Goal: Transaction & Acquisition: Obtain resource

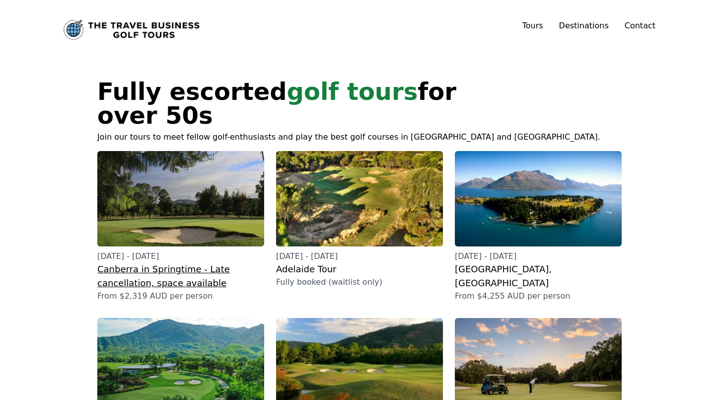
click at [172, 262] on h2 "Canberra in Springtime - Late cancellation, space available" at bounding box center [180, 276] width 167 height 28
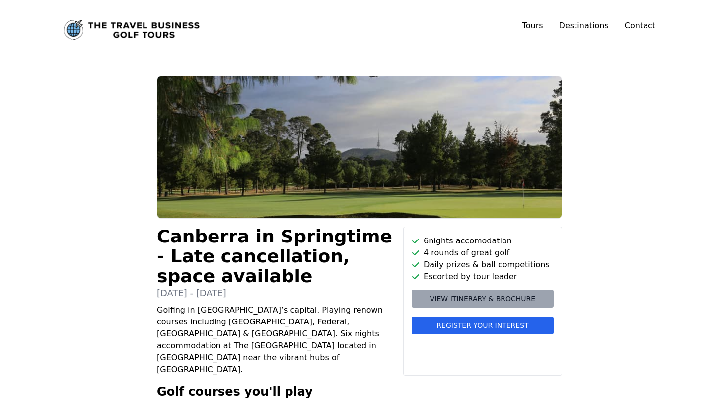
click at [491, 297] on span "View itinerary & brochure" at bounding box center [482, 299] width 105 height 10
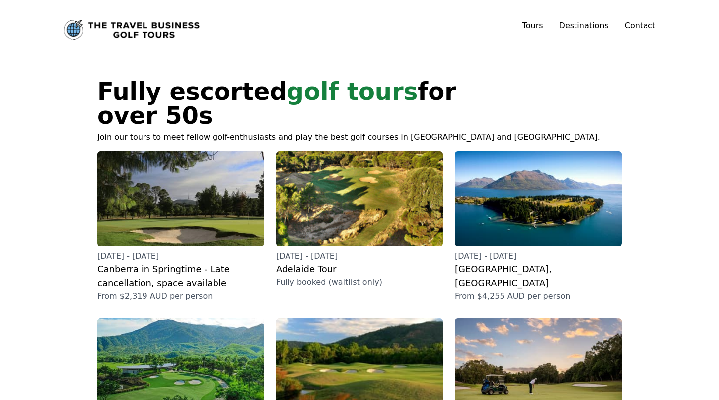
click at [511, 262] on h2 "[GEOGRAPHIC_DATA], [GEOGRAPHIC_DATA]" at bounding box center [538, 276] width 167 height 28
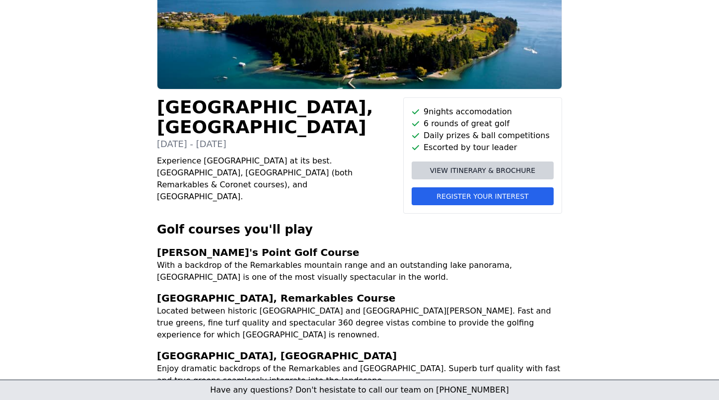
scroll to position [125, 0]
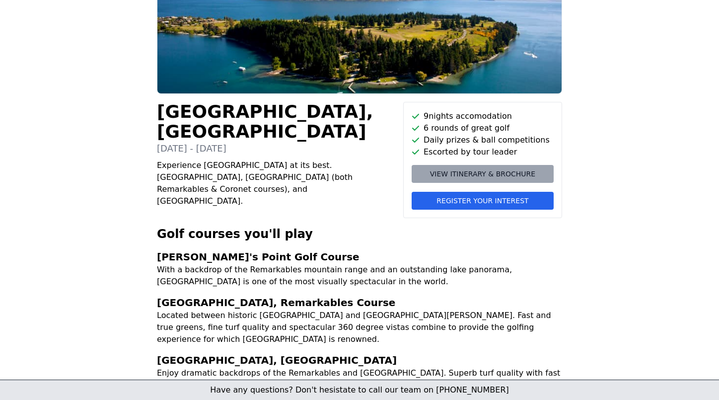
click at [508, 173] on span "View itinerary & brochure" at bounding box center [482, 174] width 105 height 10
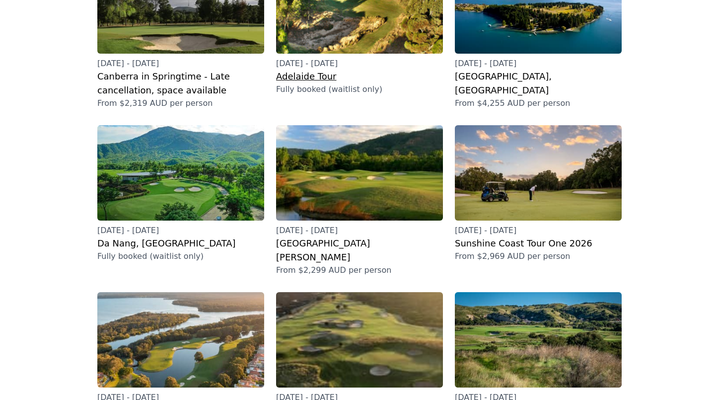
scroll to position [194, 0]
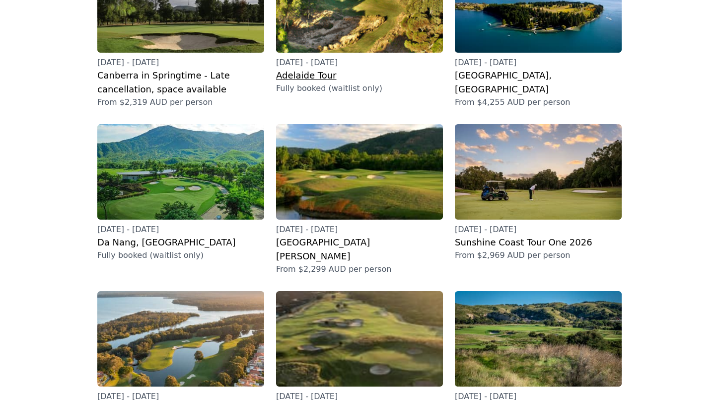
click at [325, 69] on h2 "Adelaide Tour" at bounding box center [359, 76] width 167 height 14
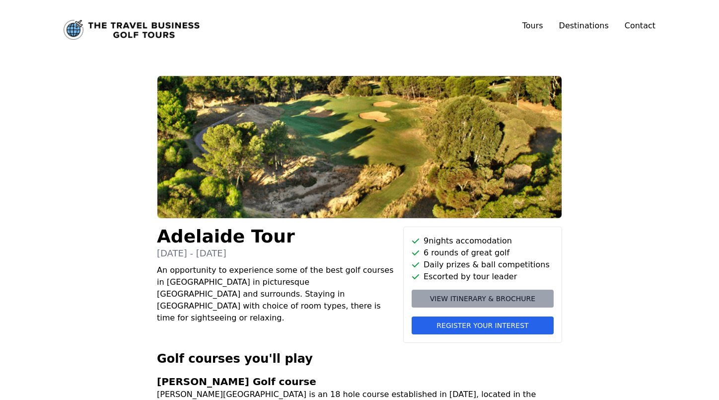
click at [482, 296] on span "View itinerary & brochure" at bounding box center [482, 299] width 105 height 10
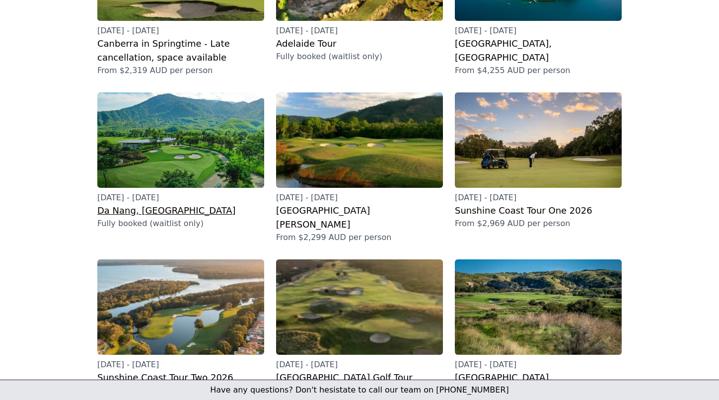
scroll to position [254, 0]
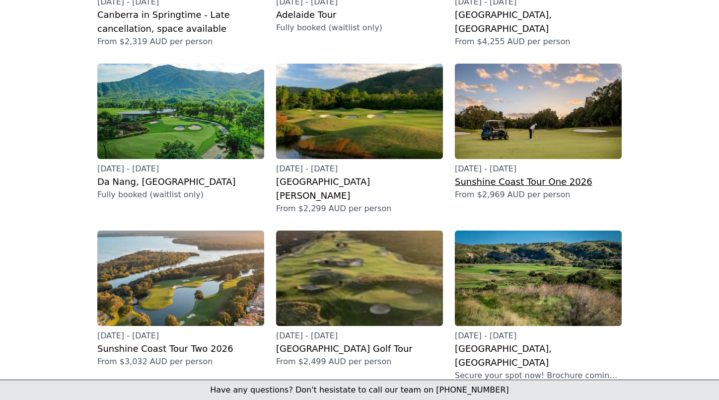
click at [520, 175] on h2 "Sunshine Coast Tour One 2026" at bounding box center [538, 182] width 167 height 14
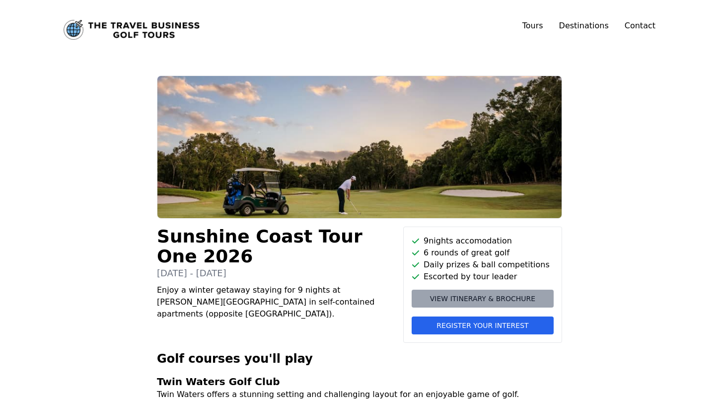
click at [472, 300] on span "View itinerary & brochure" at bounding box center [482, 299] width 105 height 10
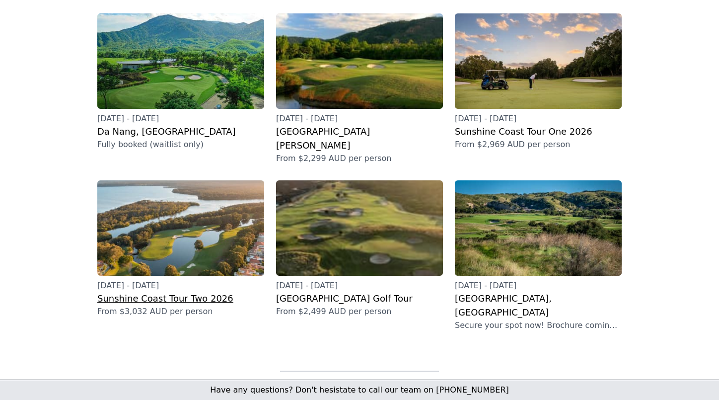
scroll to position [305, 0]
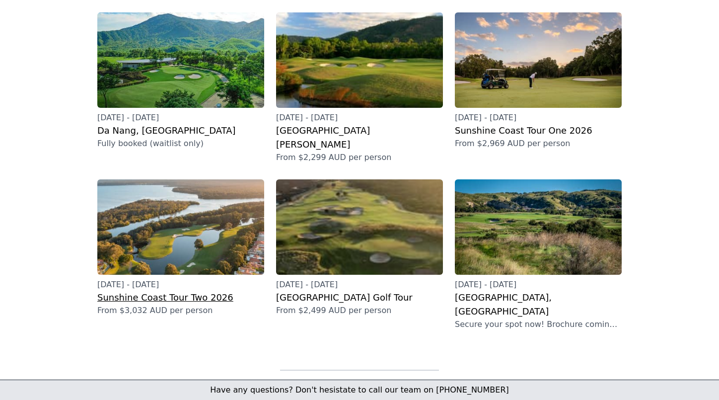
click at [154, 291] on h2 "Sunshine Coast Tour Two 2026" at bounding box center [180, 298] width 167 height 14
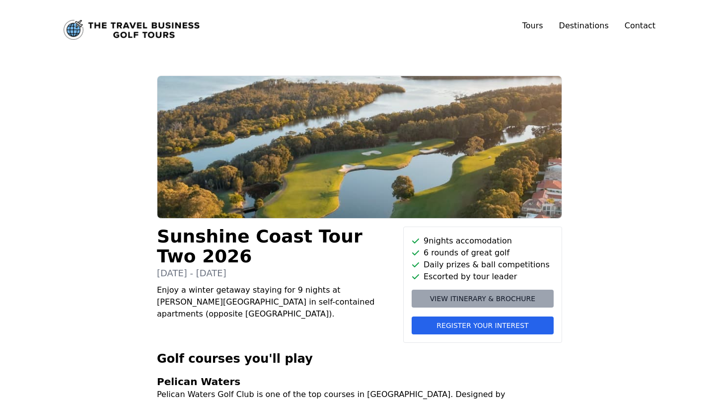
click at [464, 298] on span "View itinerary & brochure" at bounding box center [482, 299] width 105 height 10
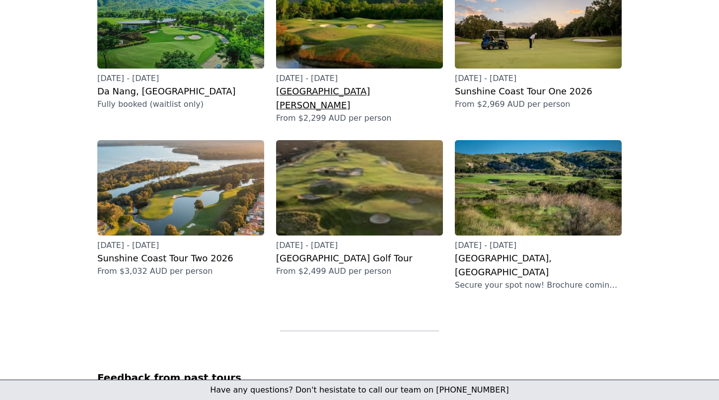
scroll to position [350, 0]
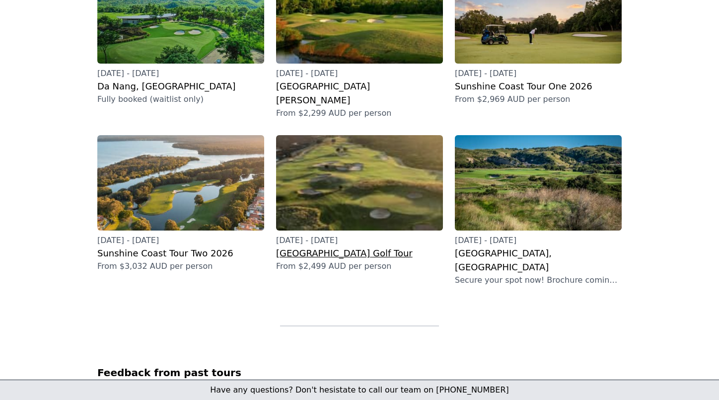
click at [325, 246] on h2 "[GEOGRAPHIC_DATA] Golf Tour" at bounding box center [359, 253] width 167 height 14
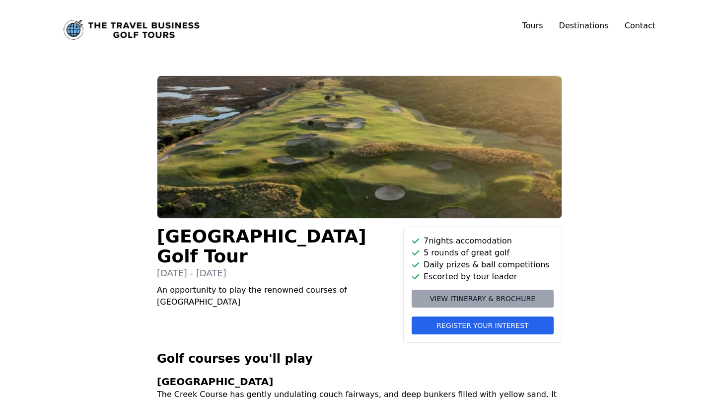
click at [486, 298] on span "View itinerary & brochure" at bounding box center [482, 299] width 105 height 10
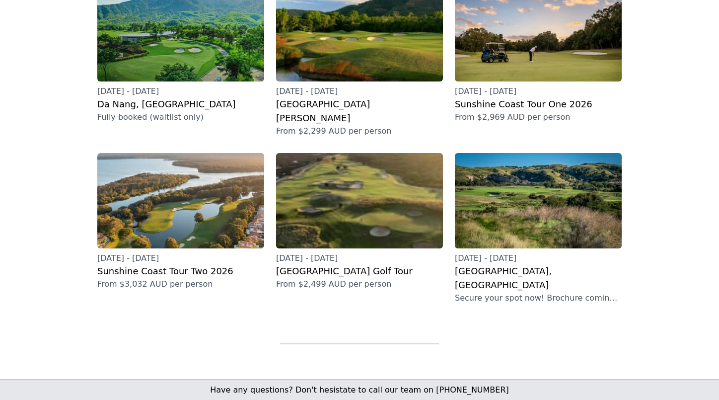
scroll to position [337, 0]
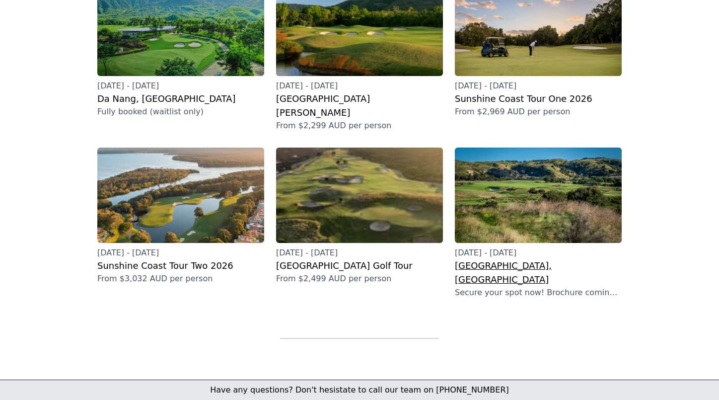
click at [504, 259] on h2 "[GEOGRAPHIC_DATA], [GEOGRAPHIC_DATA]" at bounding box center [538, 273] width 167 height 28
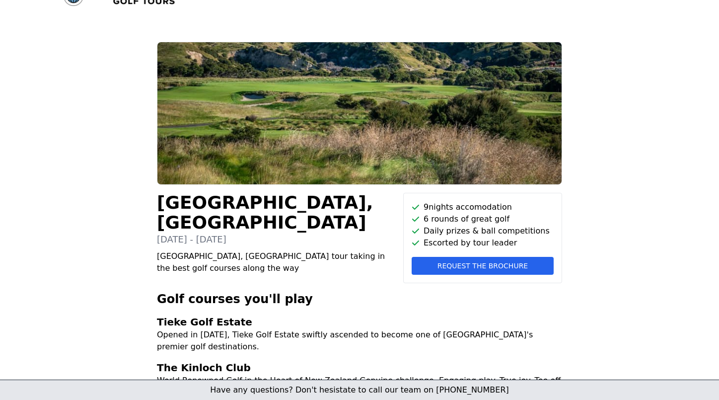
scroll to position [33, 0]
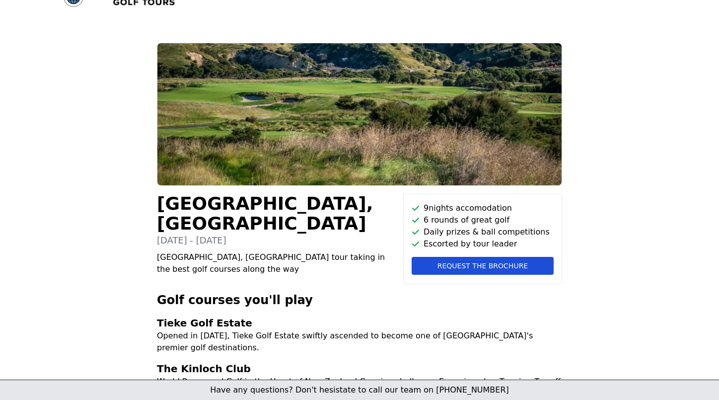
click at [467, 266] on span "Request the brochure" at bounding box center [483, 266] width 90 height 10
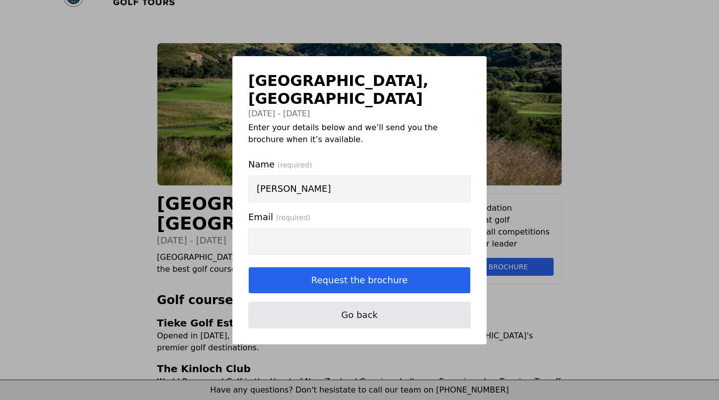
type input "[PERSON_NAME]"
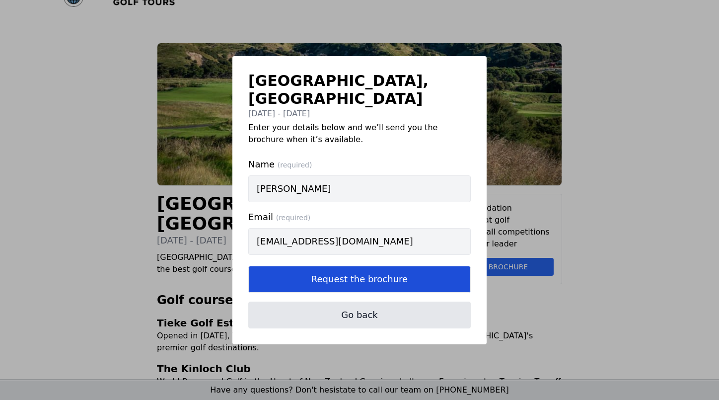
type input "[EMAIL_ADDRESS][DOMAIN_NAME]"
click at [358, 270] on button "Request the brochure" at bounding box center [359, 279] width 223 height 27
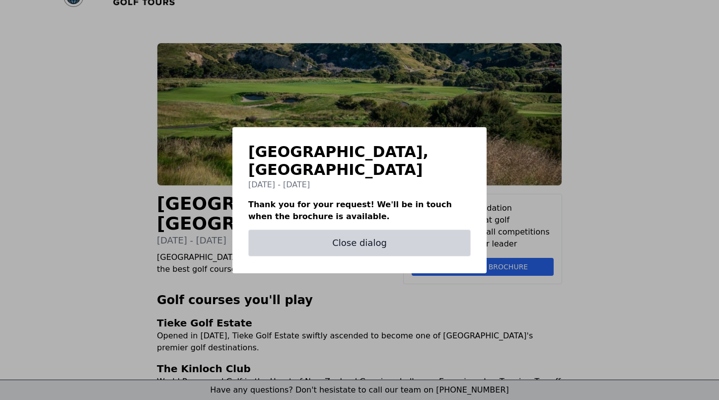
click at [362, 238] on button "Close dialog" at bounding box center [359, 242] width 223 height 27
